Goal: Information Seeking & Learning: Learn about a topic

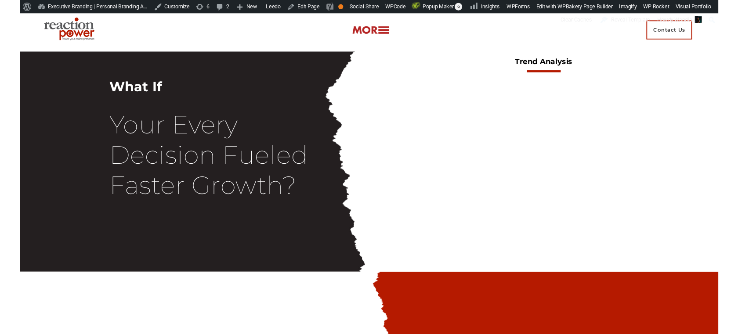
scroll to position [880, 0]
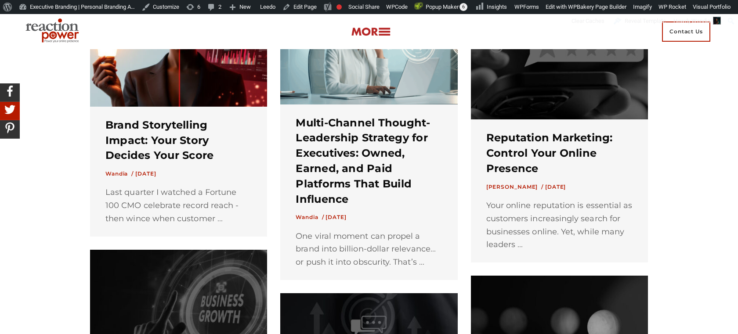
scroll to position [595, 0]
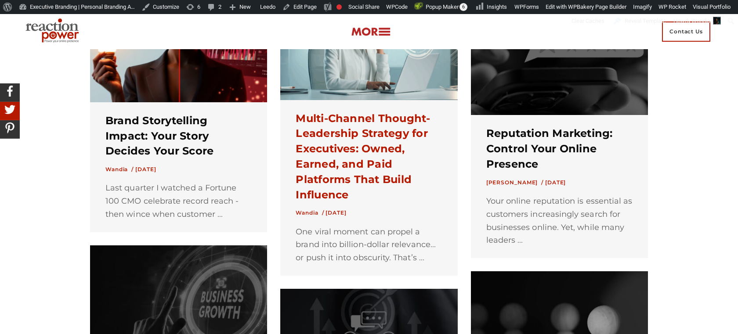
click at [350, 162] on link "Multi-Channel Thought-Leadership Strategy for Executives: Owned, Earned, and Pa…" at bounding box center [362, 156] width 134 height 89
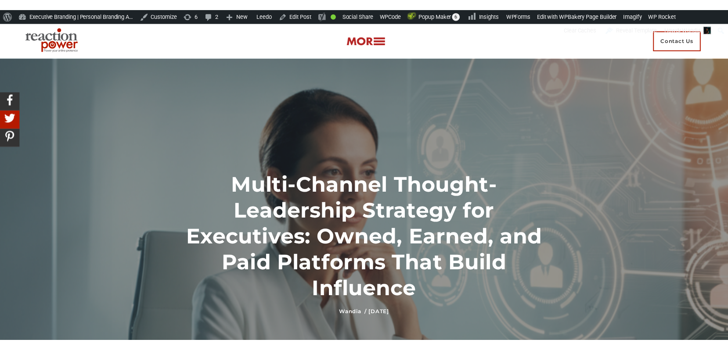
scroll to position [25, 0]
